Goal: Task Accomplishment & Management: Manage account settings

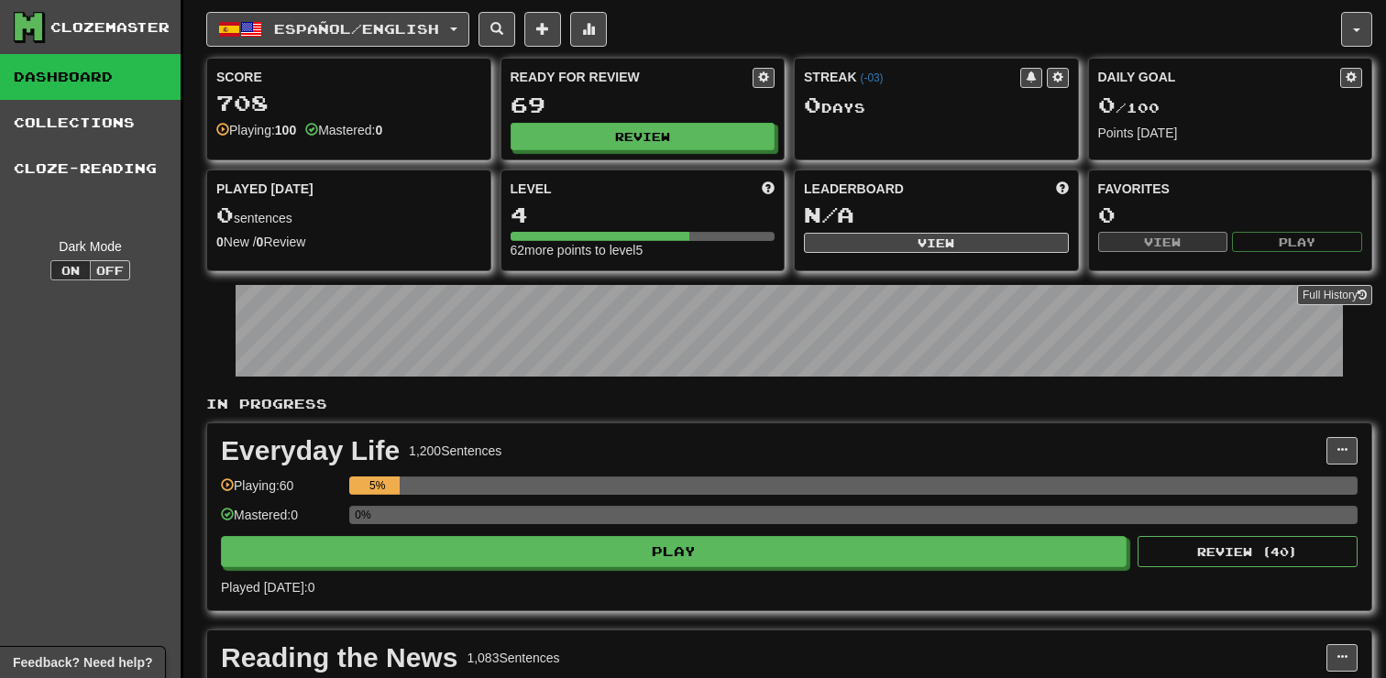
click at [84, 23] on div "Clozemaster" at bounding box center [109, 27] width 119 height 18
click at [28, 25] on icon at bounding box center [29, 27] width 28 height 28
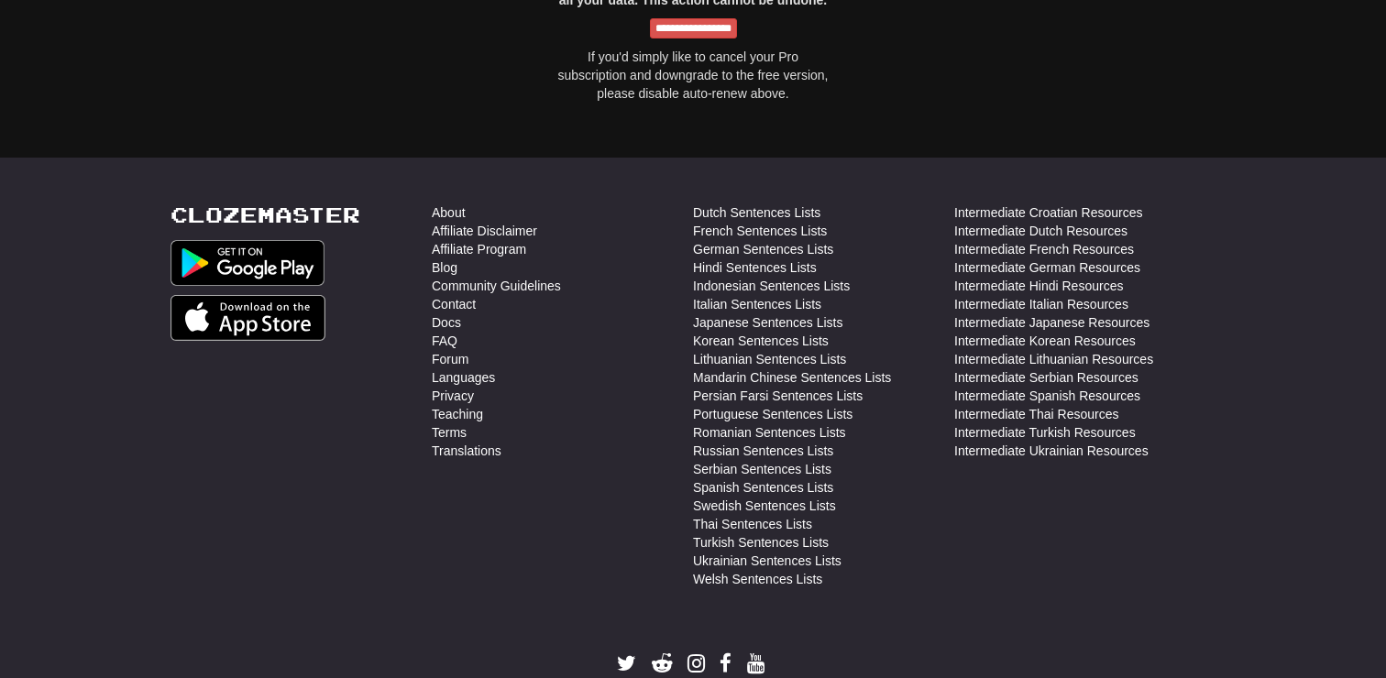
scroll to position [2507, 0]
